Goal: Task Accomplishment & Management: Use online tool/utility

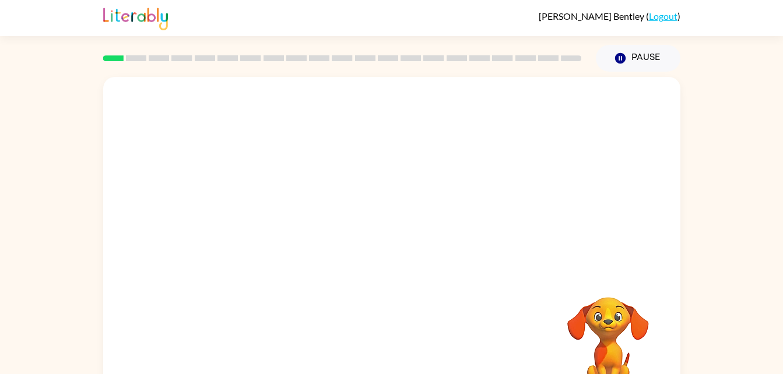
click at [604, 334] on video "Your browser must support playing .mp4 files to use Literably. Please try using…" at bounding box center [607, 337] width 117 height 117
click at [398, 234] on button "button" at bounding box center [391, 249] width 75 height 43
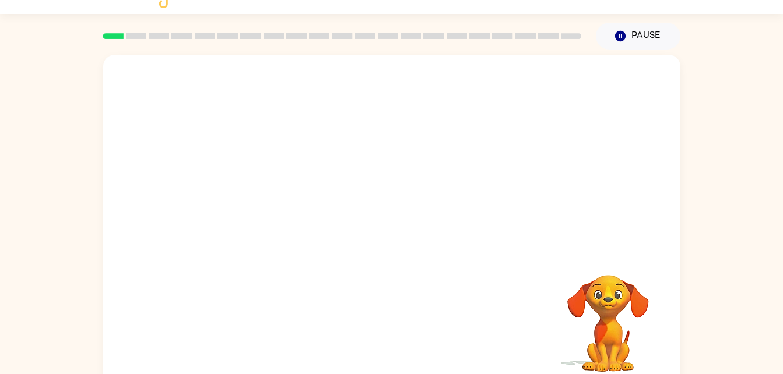
scroll to position [36, 0]
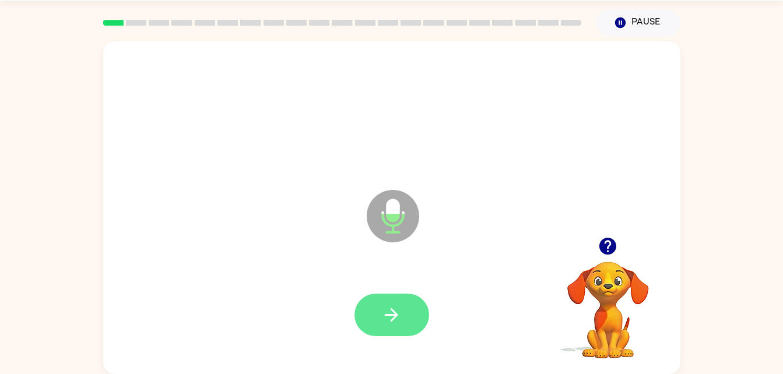
click at [376, 294] on button "button" at bounding box center [391, 315] width 75 height 43
click at [399, 304] on button "button" at bounding box center [391, 315] width 75 height 43
click at [387, 321] on icon "button" at bounding box center [391, 315] width 20 height 20
click at [407, 301] on button "button" at bounding box center [391, 315] width 75 height 43
click at [407, 315] on button "button" at bounding box center [391, 315] width 75 height 43
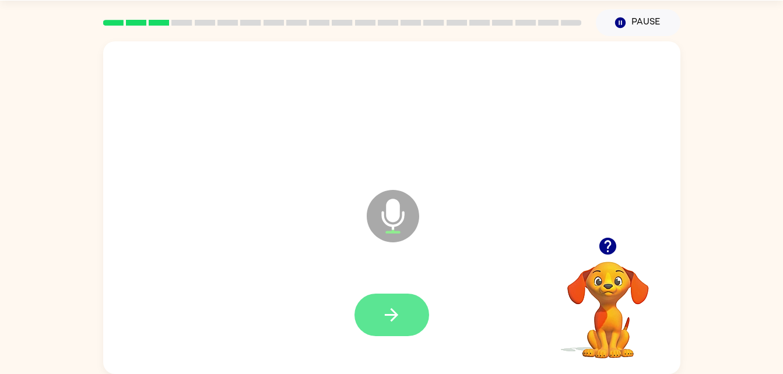
click at [401, 309] on button "button" at bounding box center [391, 315] width 75 height 43
click at [397, 317] on icon "button" at bounding box center [391, 315] width 20 height 20
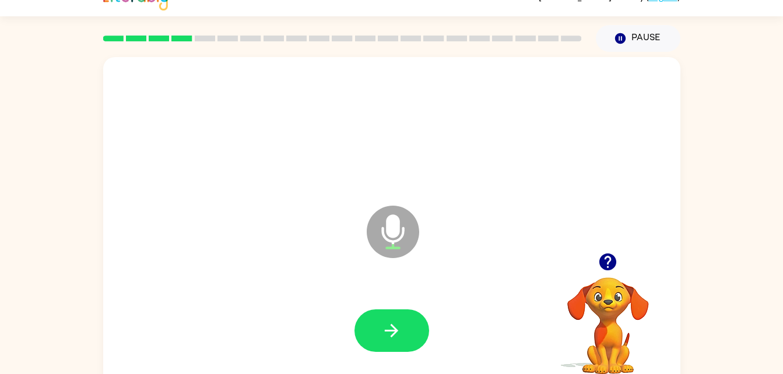
scroll to position [0, 0]
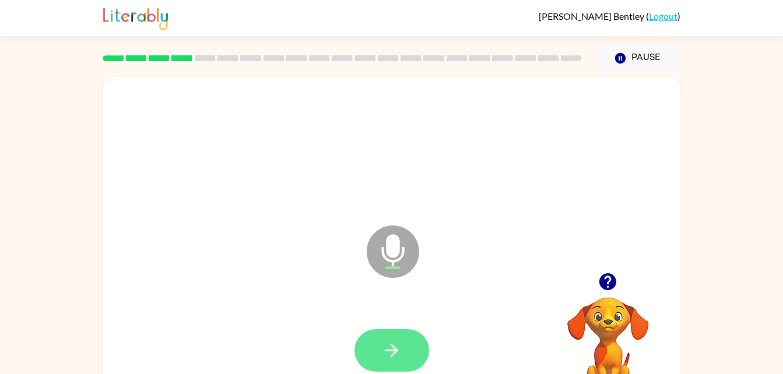
click at [406, 354] on button "button" at bounding box center [391, 350] width 75 height 43
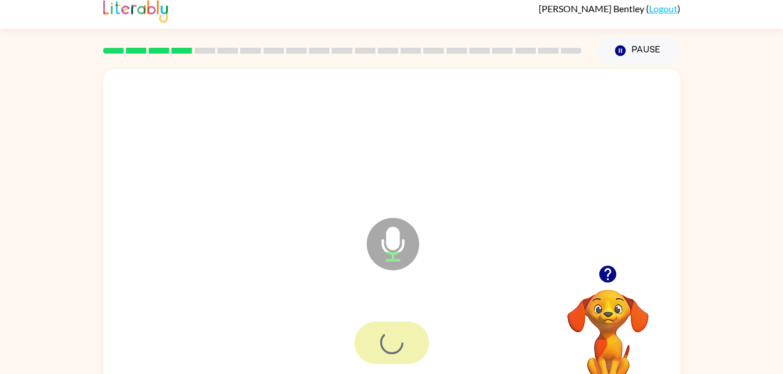
scroll to position [36, 0]
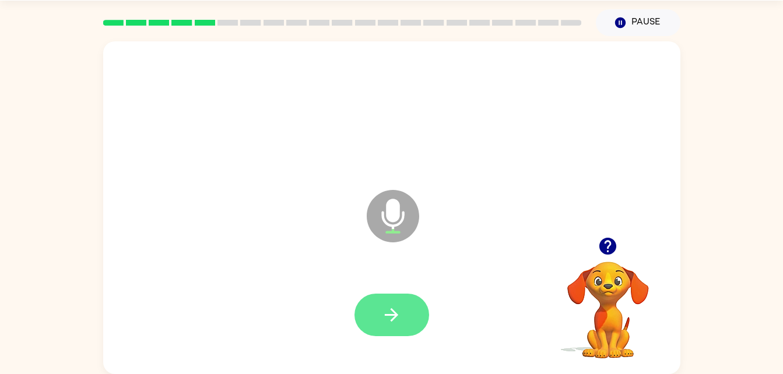
click at [407, 305] on button "button" at bounding box center [391, 315] width 75 height 43
click at [426, 333] on div at bounding box center [391, 315] width 75 height 43
click at [394, 319] on icon "button" at bounding box center [391, 315] width 20 height 20
click at [410, 316] on button "button" at bounding box center [391, 315] width 75 height 43
click at [399, 307] on icon "button" at bounding box center [391, 315] width 20 height 20
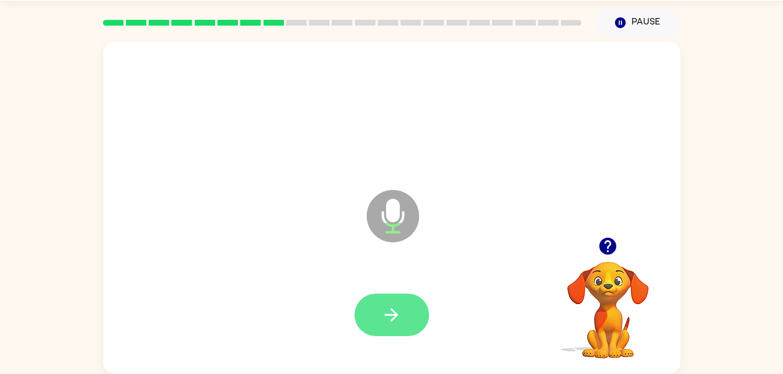
click at [392, 324] on icon "button" at bounding box center [391, 315] width 20 height 20
click at [398, 333] on button "button" at bounding box center [391, 315] width 75 height 43
click at [383, 314] on icon "button" at bounding box center [391, 315] width 20 height 20
click at [382, 306] on icon "button" at bounding box center [391, 315] width 20 height 20
click at [393, 322] on icon "button" at bounding box center [391, 315] width 20 height 20
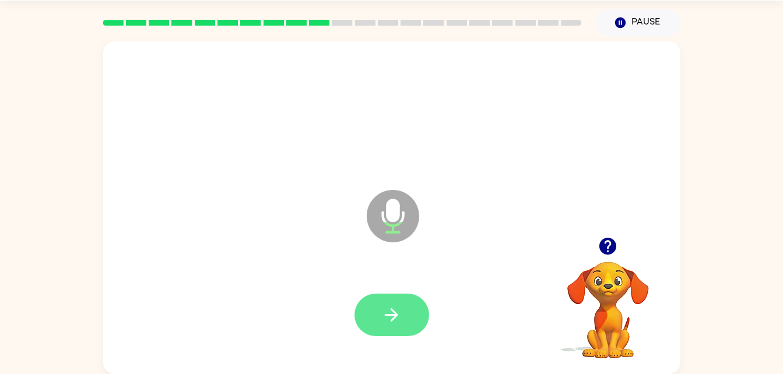
click at [401, 294] on button "button" at bounding box center [391, 315] width 75 height 43
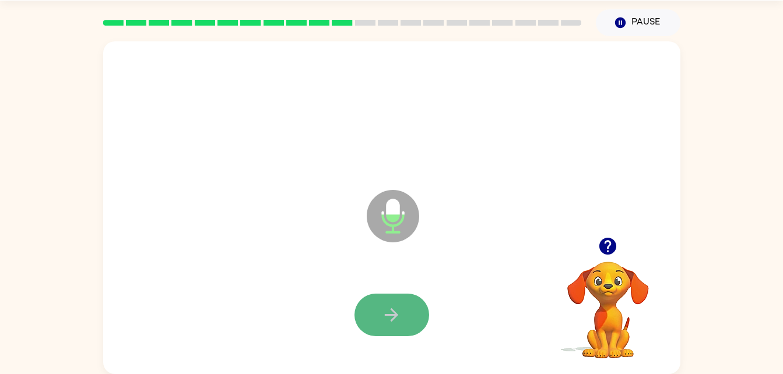
click at [397, 315] on icon "button" at bounding box center [391, 314] width 13 height 13
click at [399, 316] on icon "button" at bounding box center [391, 315] width 20 height 20
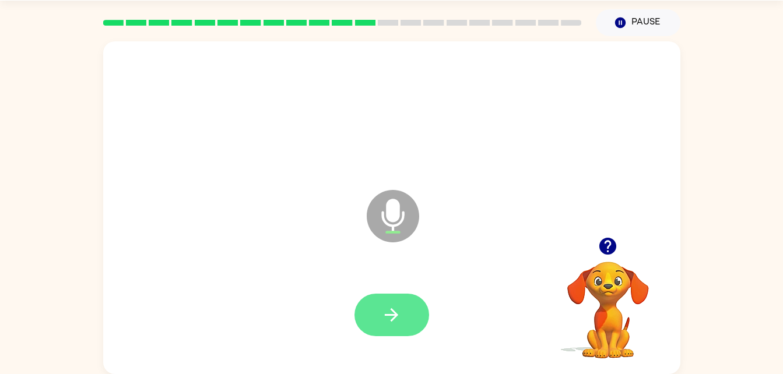
click at [398, 325] on icon "button" at bounding box center [391, 315] width 20 height 20
click at [404, 318] on button "button" at bounding box center [391, 315] width 75 height 43
click at [409, 306] on button "button" at bounding box center [391, 315] width 75 height 43
click at [401, 331] on button "button" at bounding box center [391, 315] width 75 height 43
click at [410, 316] on button "button" at bounding box center [391, 315] width 75 height 43
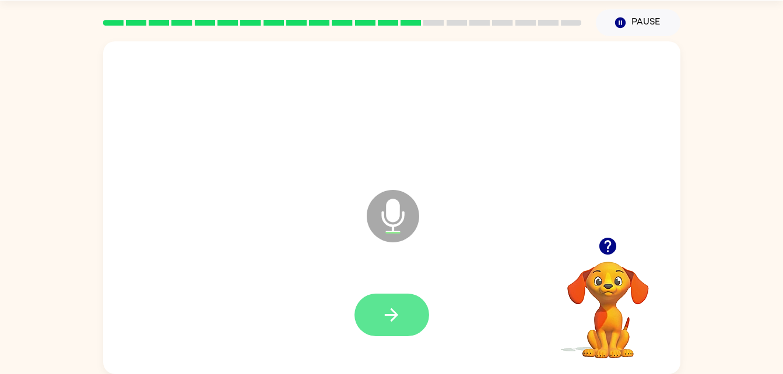
click at [378, 334] on button "button" at bounding box center [391, 315] width 75 height 43
click at [393, 313] on icon "button" at bounding box center [391, 315] width 20 height 20
click at [392, 312] on icon "button" at bounding box center [391, 315] width 20 height 20
click at [415, 312] on button "button" at bounding box center [391, 315] width 75 height 43
click at [407, 324] on button "button" at bounding box center [391, 315] width 75 height 43
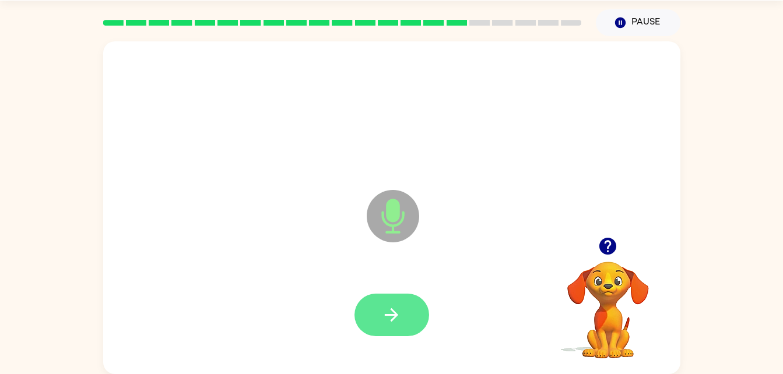
click at [399, 324] on icon "button" at bounding box center [391, 315] width 20 height 20
click at [388, 302] on button "button" at bounding box center [391, 315] width 75 height 43
click at [399, 332] on button "button" at bounding box center [391, 315] width 75 height 43
click at [406, 304] on button "button" at bounding box center [391, 315] width 75 height 43
click at [407, 320] on button "button" at bounding box center [391, 315] width 75 height 43
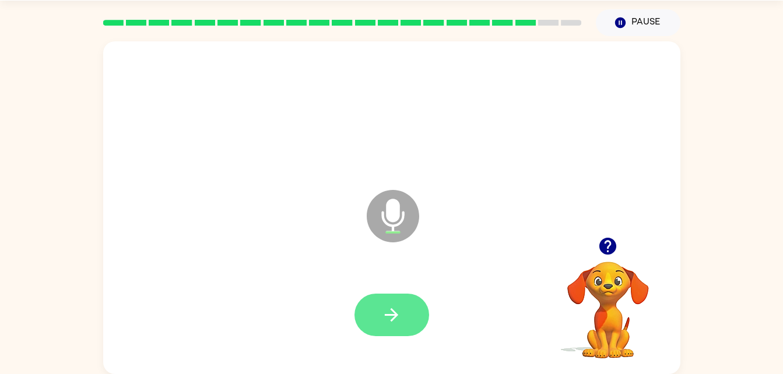
click at [388, 320] on icon "button" at bounding box center [391, 315] width 20 height 20
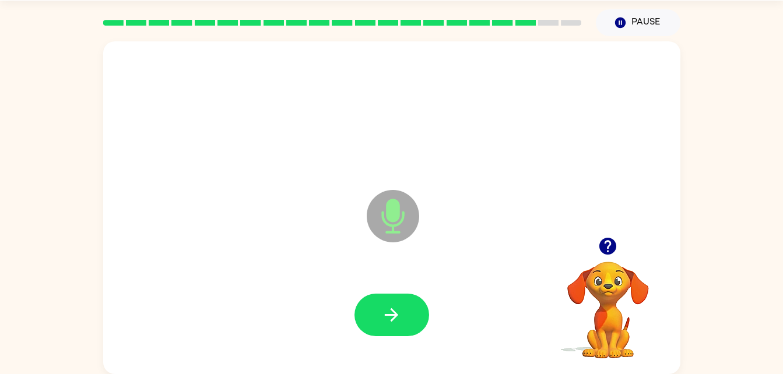
click at [608, 245] on icon "button" at bounding box center [607, 246] width 17 height 17
click at [392, 305] on icon "button" at bounding box center [391, 315] width 20 height 20
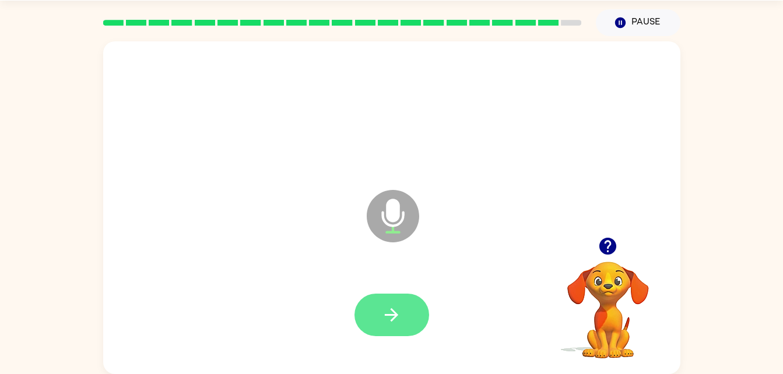
click at [417, 330] on button "button" at bounding box center [391, 315] width 75 height 43
click at [605, 252] on icon "button" at bounding box center [607, 246] width 17 height 17
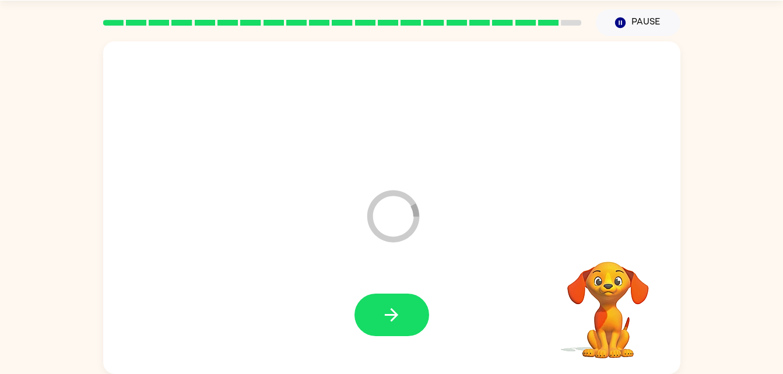
scroll to position [15, 0]
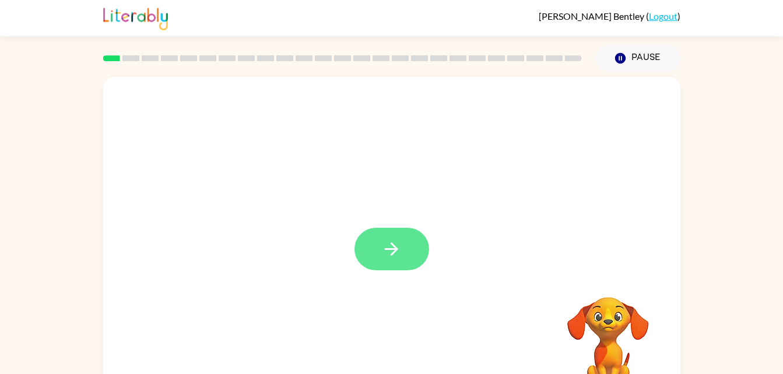
click at [383, 238] on button "button" at bounding box center [391, 249] width 75 height 43
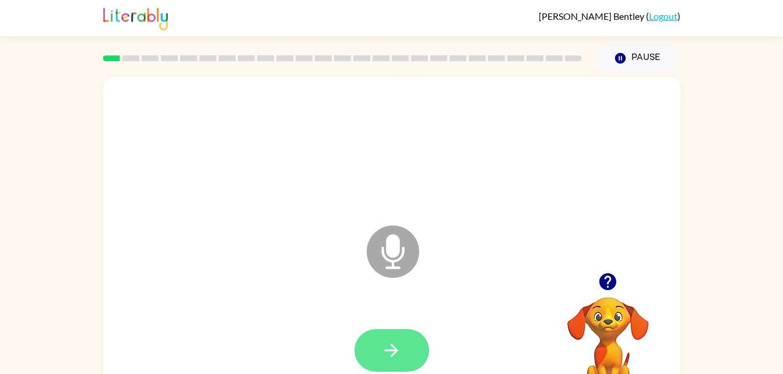
click at [401, 331] on button "button" at bounding box center [391, 350] width 75 height 43
click at [392, 350] on icon "button" at bounding box center [391, 350] width 13 height 13
click at [367, 333] on button "button" at bounding box center [391, 350] width 75 height 43
click at [378, 350] on button "button" at bounding box center [391, 350] width 75 height 43
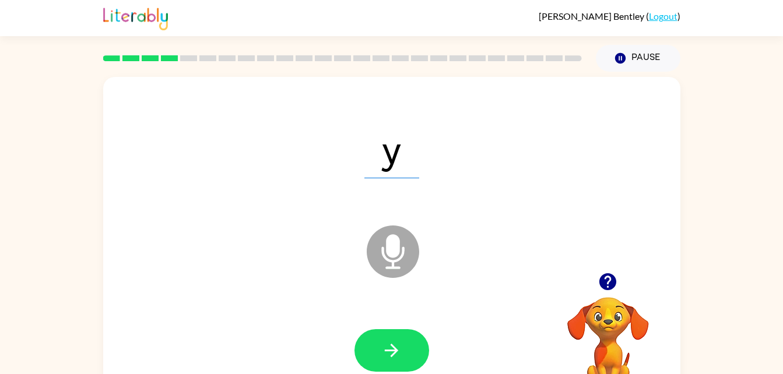
click at [380, 323] on div at bounding box center [392, 351] width 554 height 96
click at [395, 336] on button "button" at bounding box center [391, 350] width 75 height 43
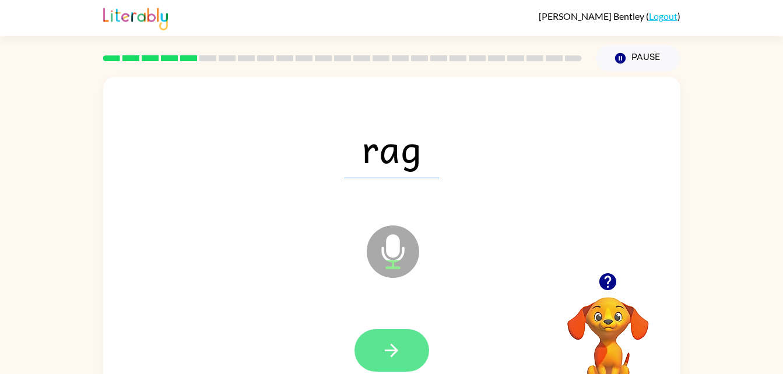
click at [403, 364] on button "button" at bounding box center [391, 350] width 75 height 43
click at [396, 347] on icon "button" at bounding box center [391, 350] width 20 height 20
click at [376, 347] on button "button" at bounding box center [391, 350] width 75 height 43
click at [399, 337] on button "button" at bounding box center [391, 350] width 75 height 43
click at [378, 354] on button "button" at bounding box center [391, 350] width 75 height 43
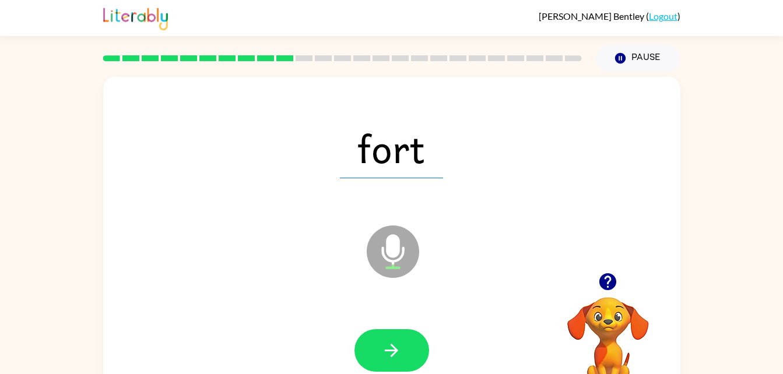
scroll to position [3, 0]
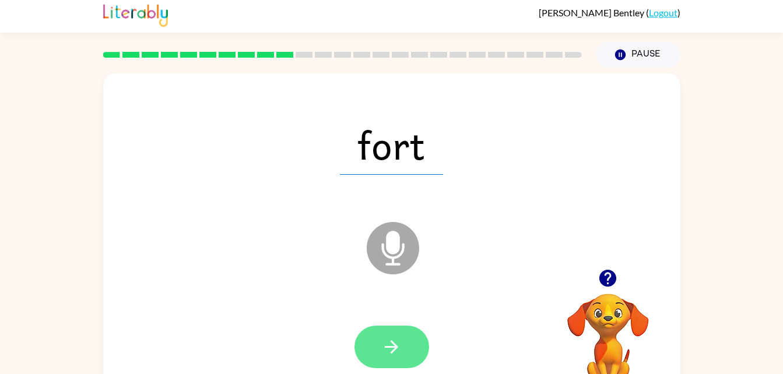
click at [406, 333] on button "button" at bounding box center [391, 347] width 75 height 43
click at [403, 358] on button "button" at bounding box center [391, 347] width 75 height 43
click at [395, 343] on icon "button" at bounding box center [391, 347] width 20 height 20
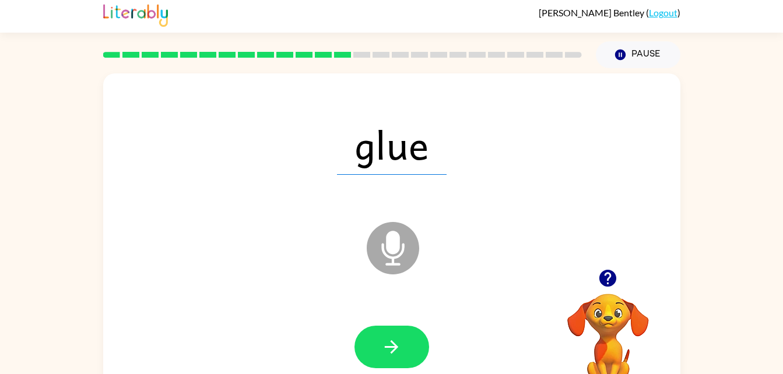
click at [356, 359] on div at bounding box center [391, 347] width 75 height 43
click at [382, 344] on icon "button" at bounding box center [391, 347] width 20 height 20
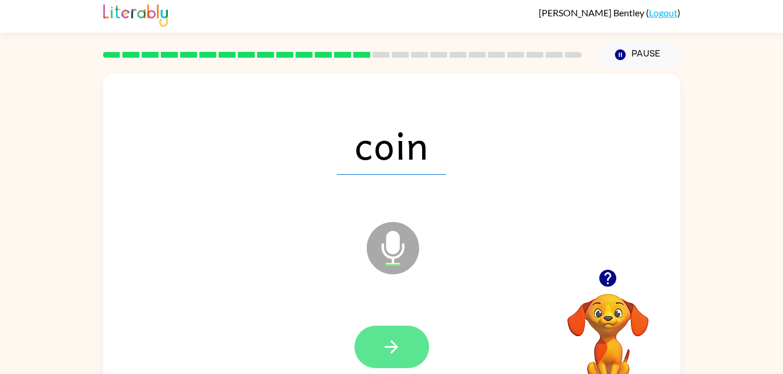
click at [411, 355] on button "button" at bounding box center [391, 347] width 75 height 43
click at [418, 330] on button "button" at bounding box center [391, 347] width 75 height 43
click at [389, 340] on icon "button" at bounding box center [391, 347] width 20 height 20
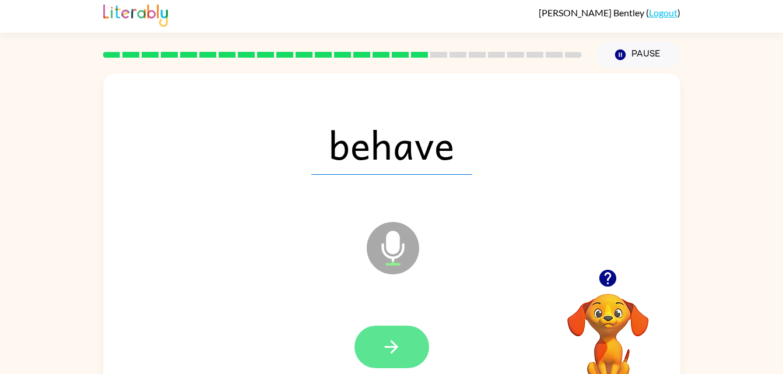
click at [401, 337] on button "button" at bounding box center [391, 347] width 75 height 43
click at [389, 351] on icon "button" at bounding box center [391, 347] width 20 height 20
click at [380, 344] on button "button" at bounding box center [391, 347] width 75 height 43
click at [417, 347] on button "button" at bounding box center [391, 347] width 75 height 43
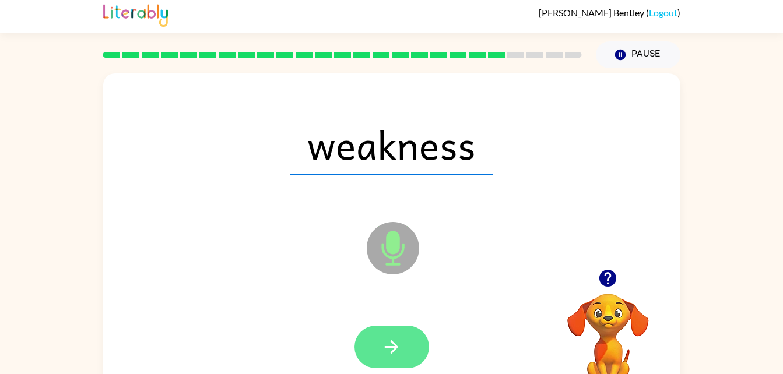
click at [405, 326] on button "button" at bounding box center [391, 347] width 75 height 43
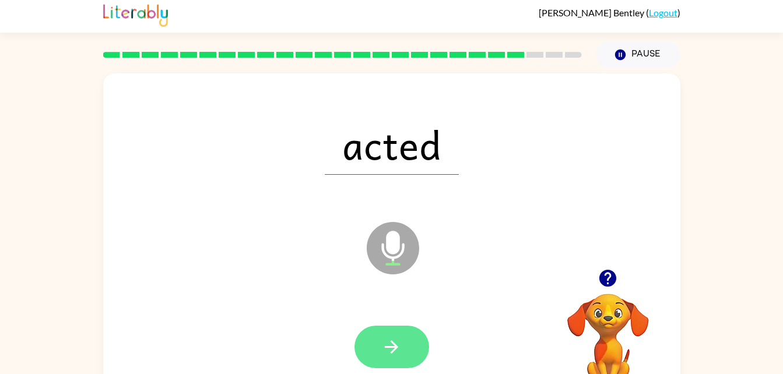
click at [408, 347] on button "button" at bounding box center [391, 347] width 75 height 43
click at [400, 351] on icon "button" at bounding box center [391, 347] width 20 height 20
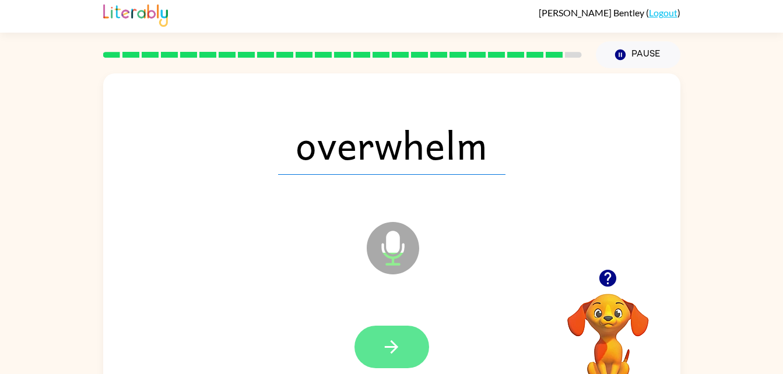
click at [405, 332] on button "button" at bounding box center [391, 347] width 75 height 43
